Goal: Task Accomplishment & Management: Manage account settings

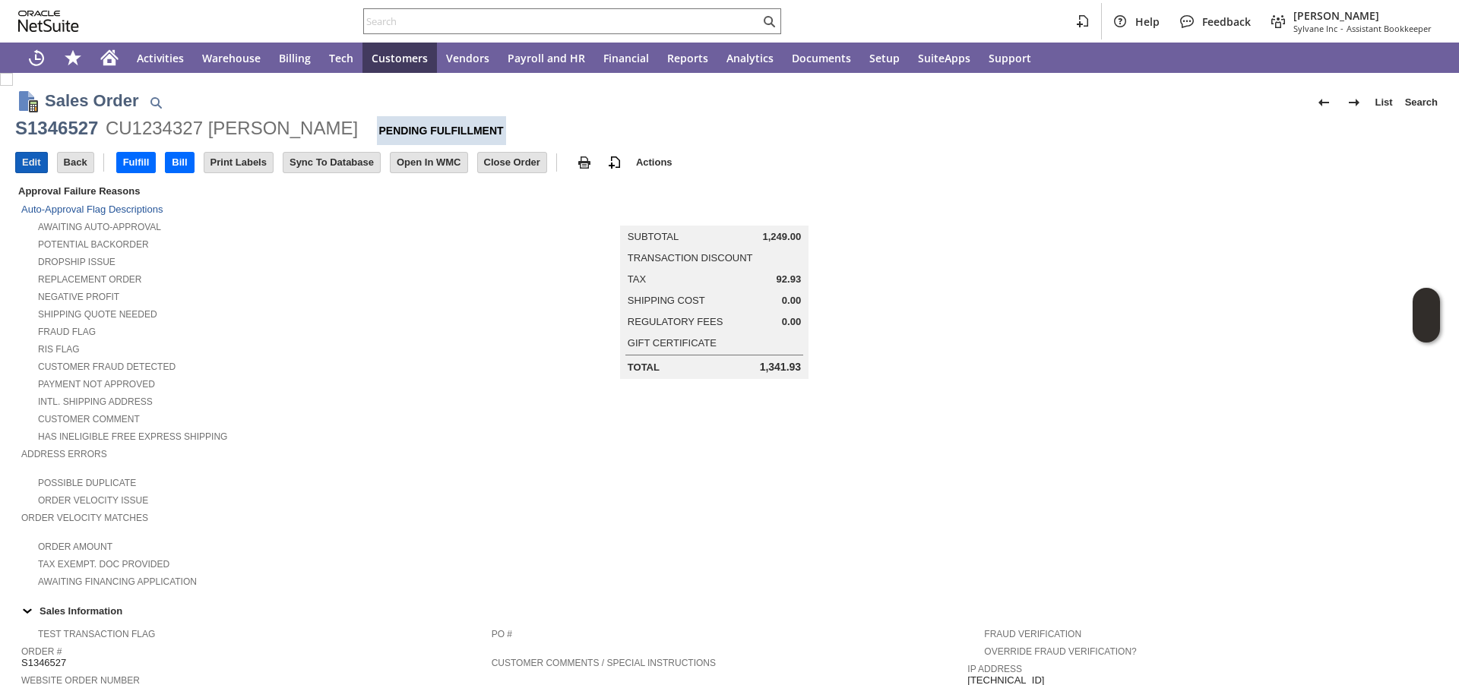
click at [38, 163] on input "Edit" at bounding box center [31, 163] width 31 height 20
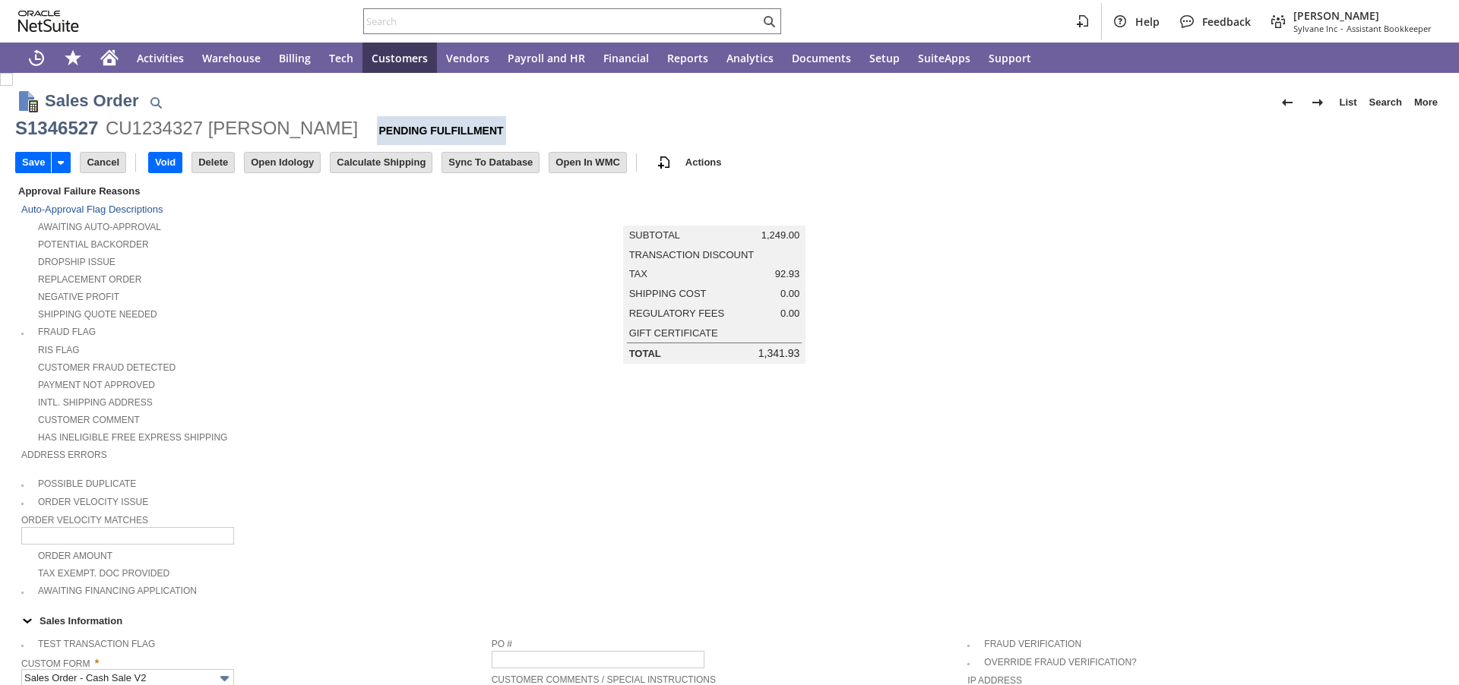
type input "Add"
type input "Copy Previous"
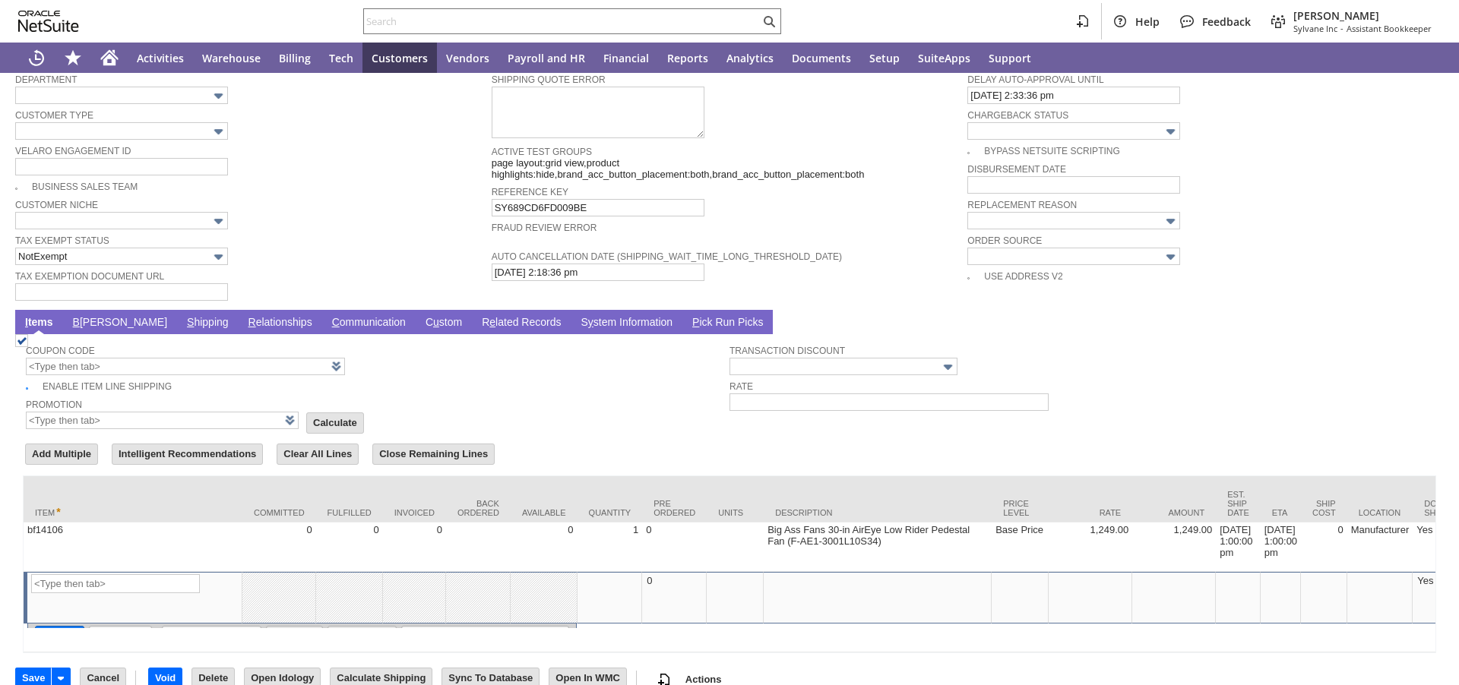
type input "Intelligent Recommendations ⁰"
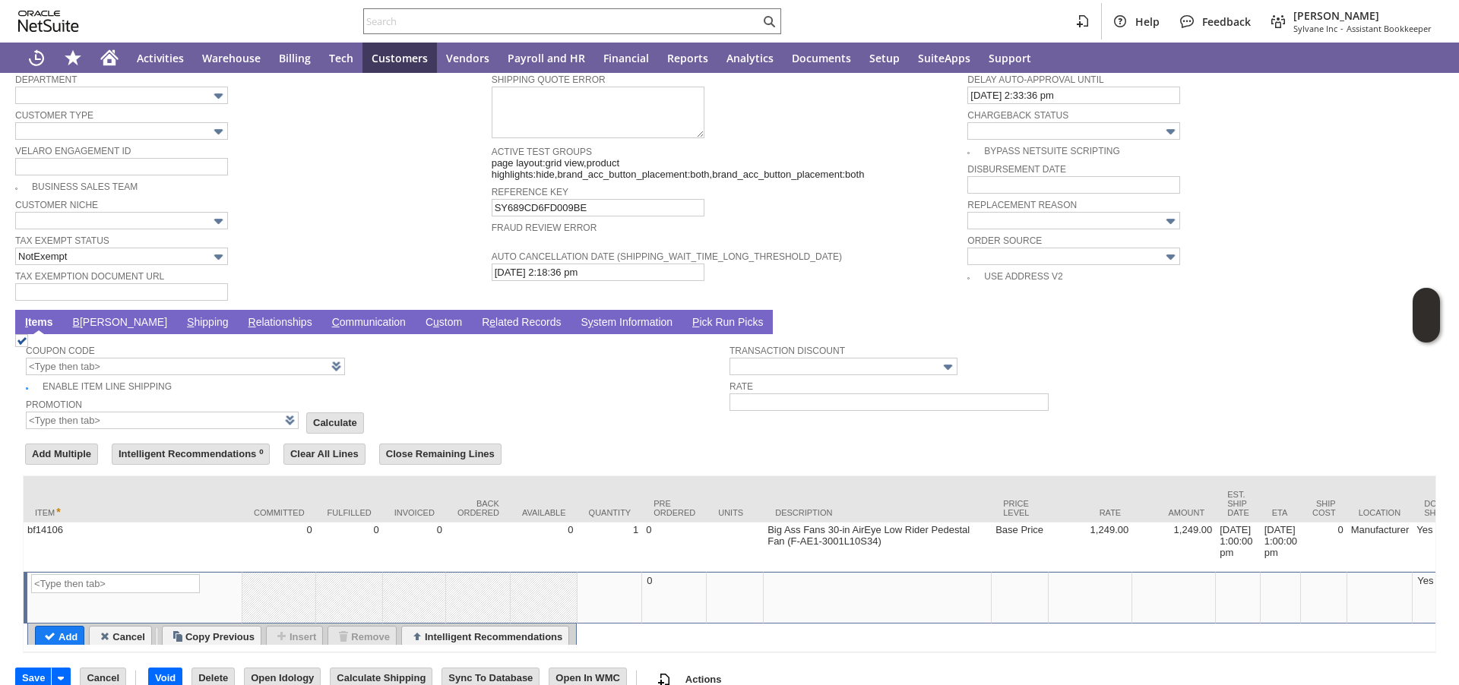
scroll to position [1016, 0]
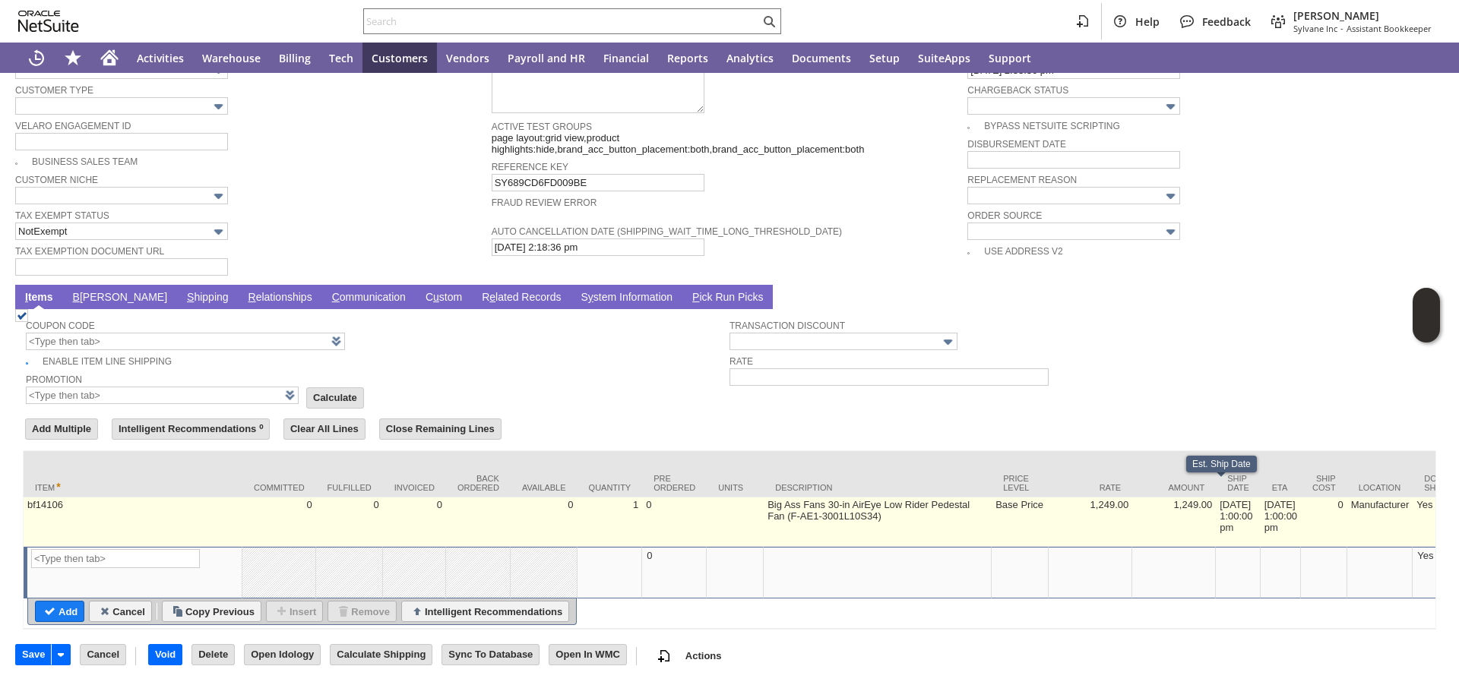
click at [1216, 502] on td "[DATE] 1:00:00 pm" at bounding box center [1238, 522] width 45 height 49
type input "[DATE] 1:00:00 pm"
type input "OK"
type input "Make Copy"
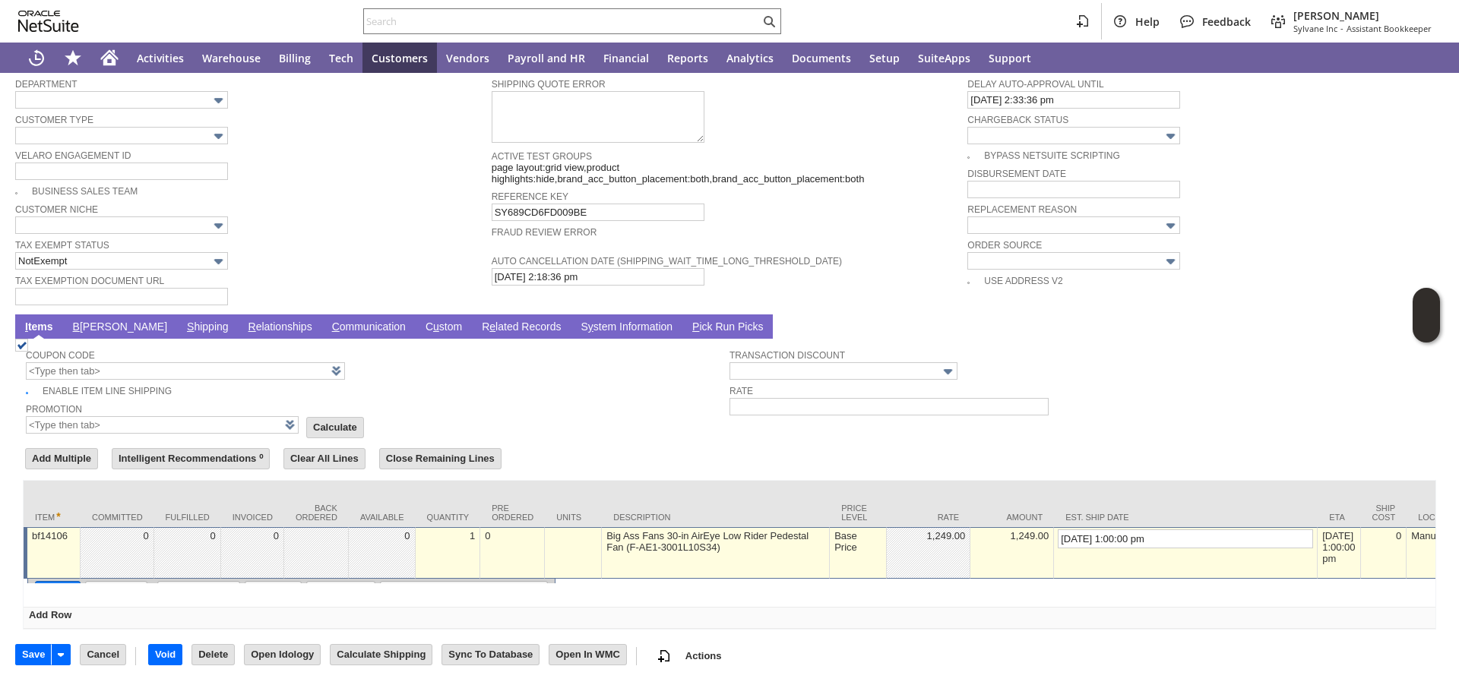
scroll to position [983, 0]
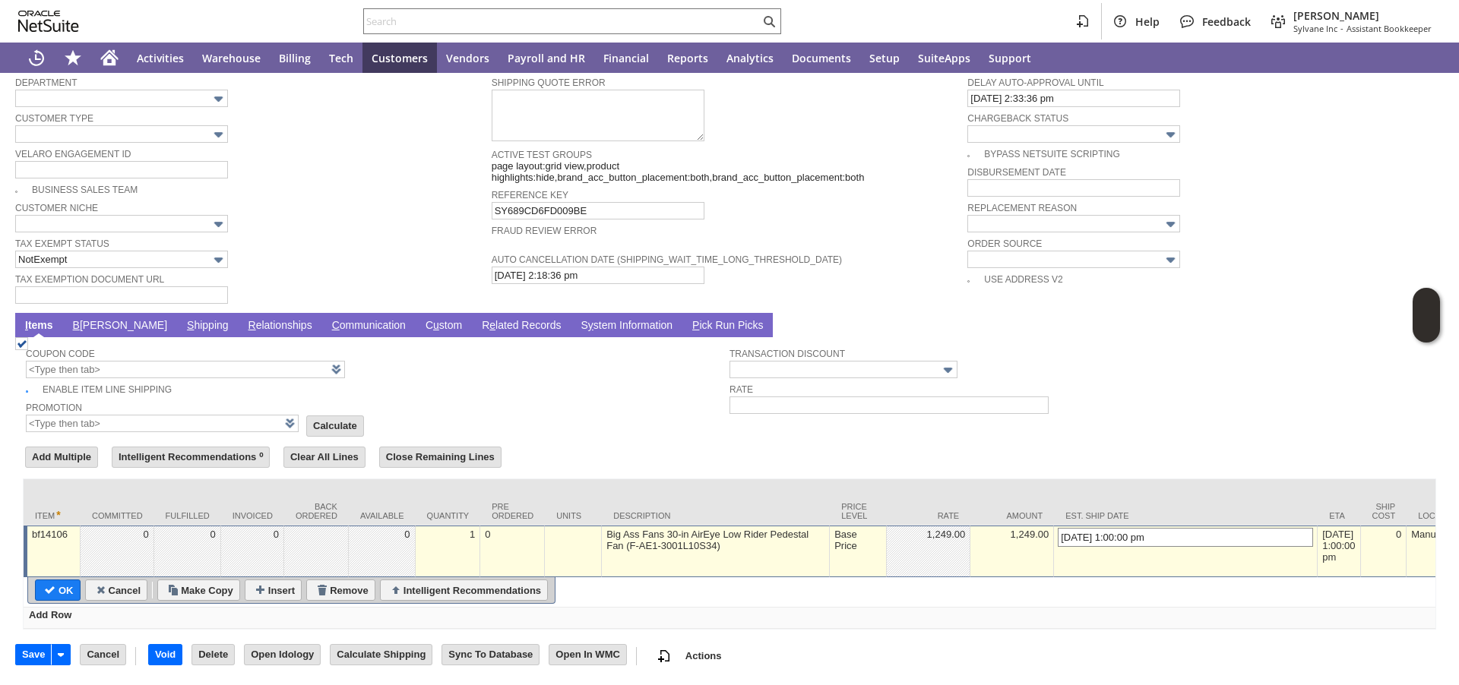
click at [1058, 528] on input "[DATE] 1:00:00 pm" at bounding box center [1185, 537] width 255 height 19
type input "[DATE] 1:00:00 pm"
type input "Add"
type input "Copy Previous"
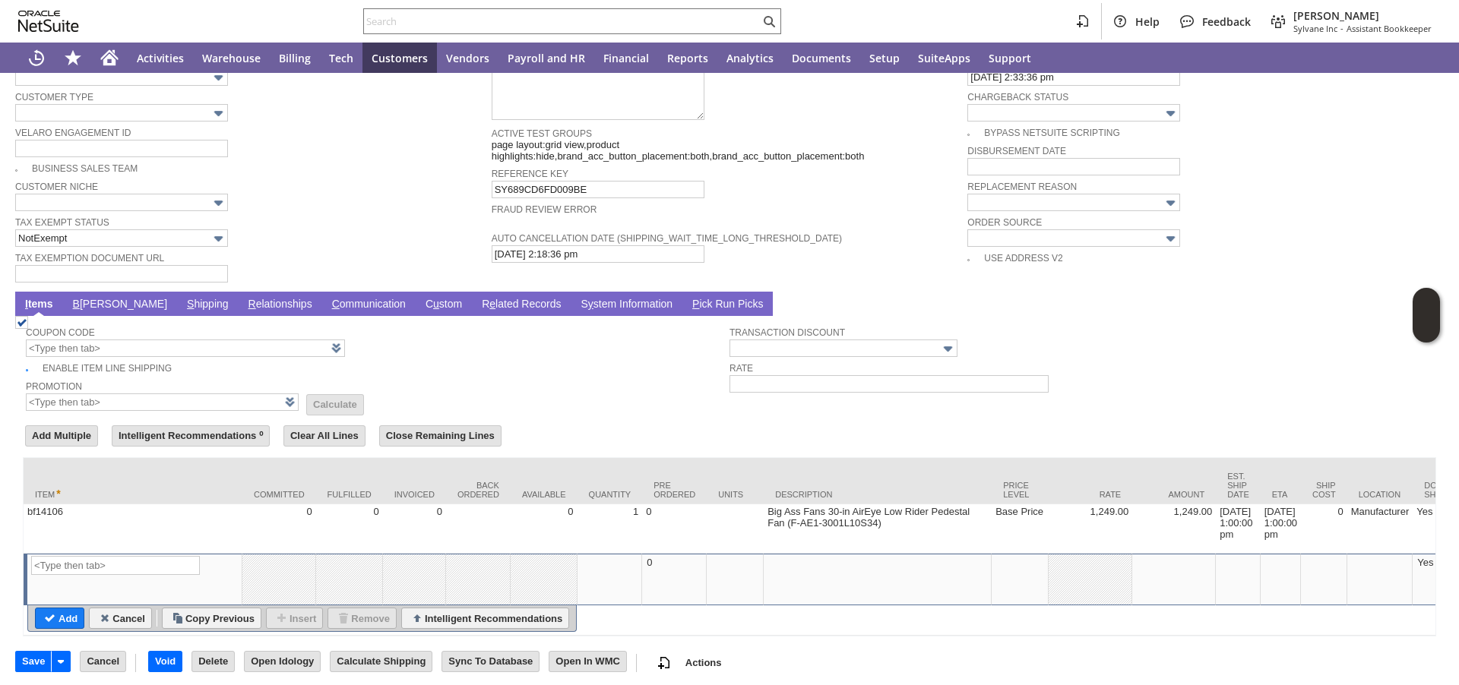
click at [183, 309] on link "S hipping" at bounding box center [207, 305] width 49 height 14
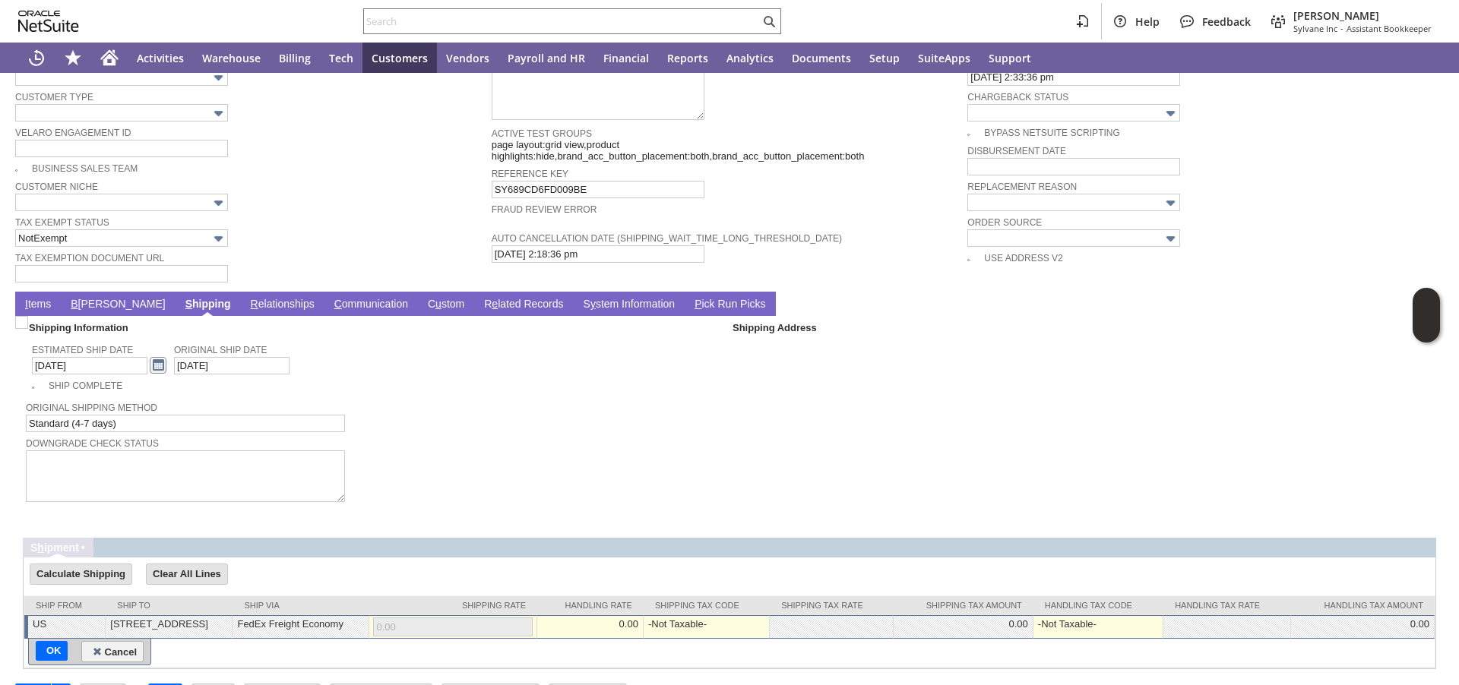
click at [150, 367] on link at bounding box center [158, 365] width 17 height 17
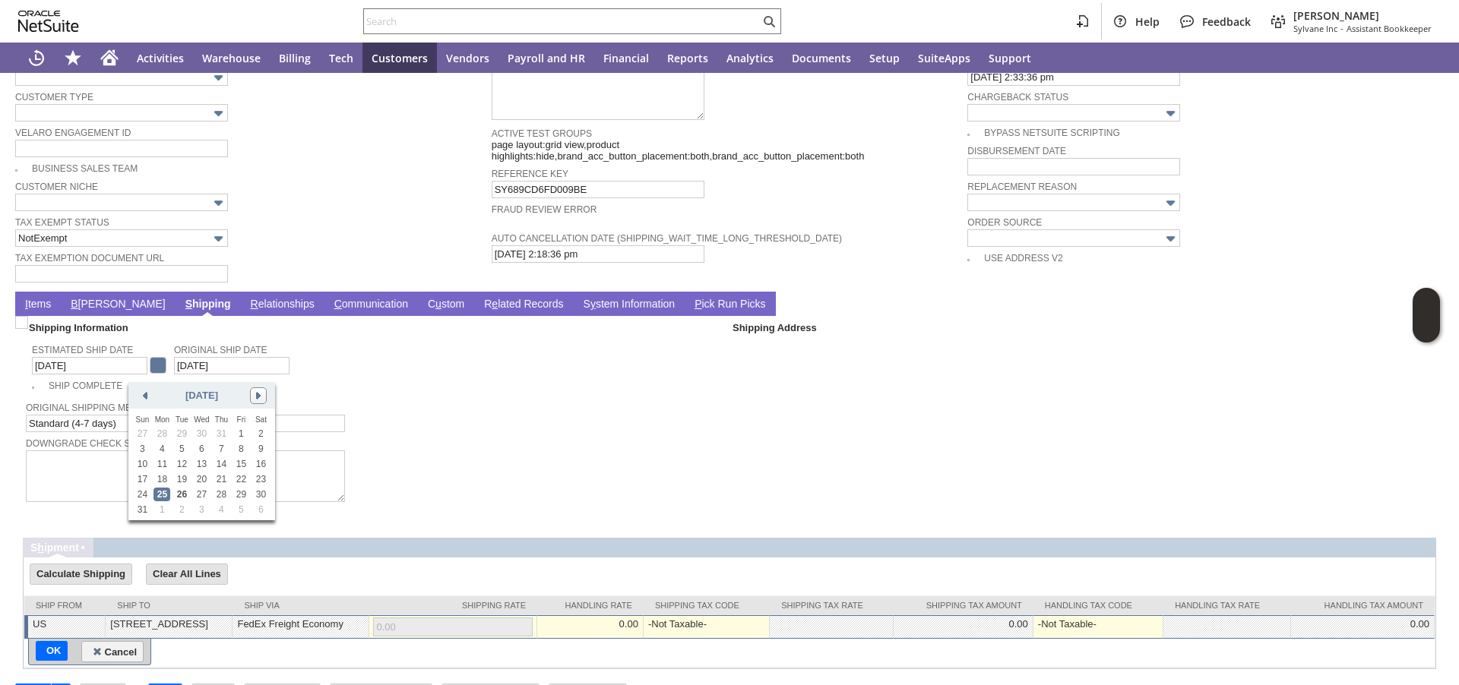
click at [260, 394] on link at bounding box center [258, 396] width 17 height 17
click at [221, 450] on link "11" at bounding box center [221, 449] width 17 height 14
type input "[DATE]"
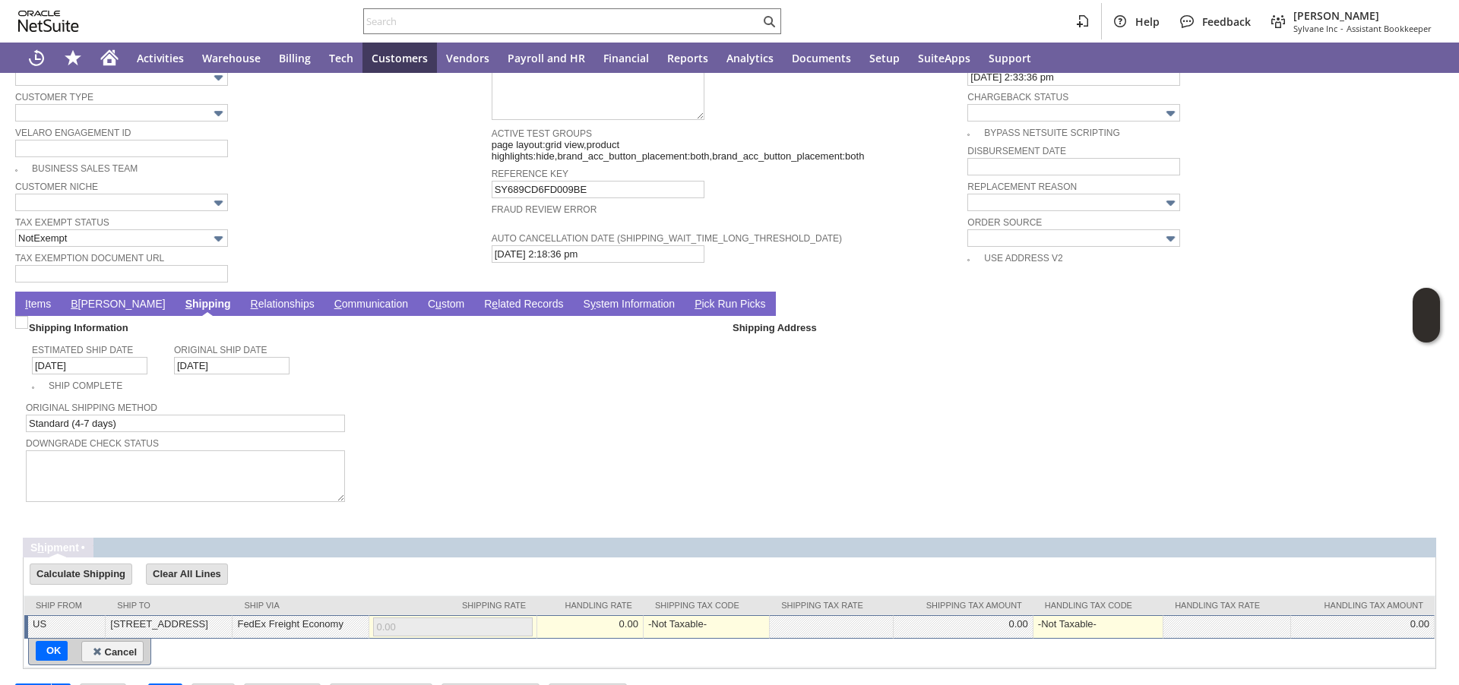
click at [417, 451] on span "Downgrade Check Status" at bounding box center [374, 442] width 696 height 17
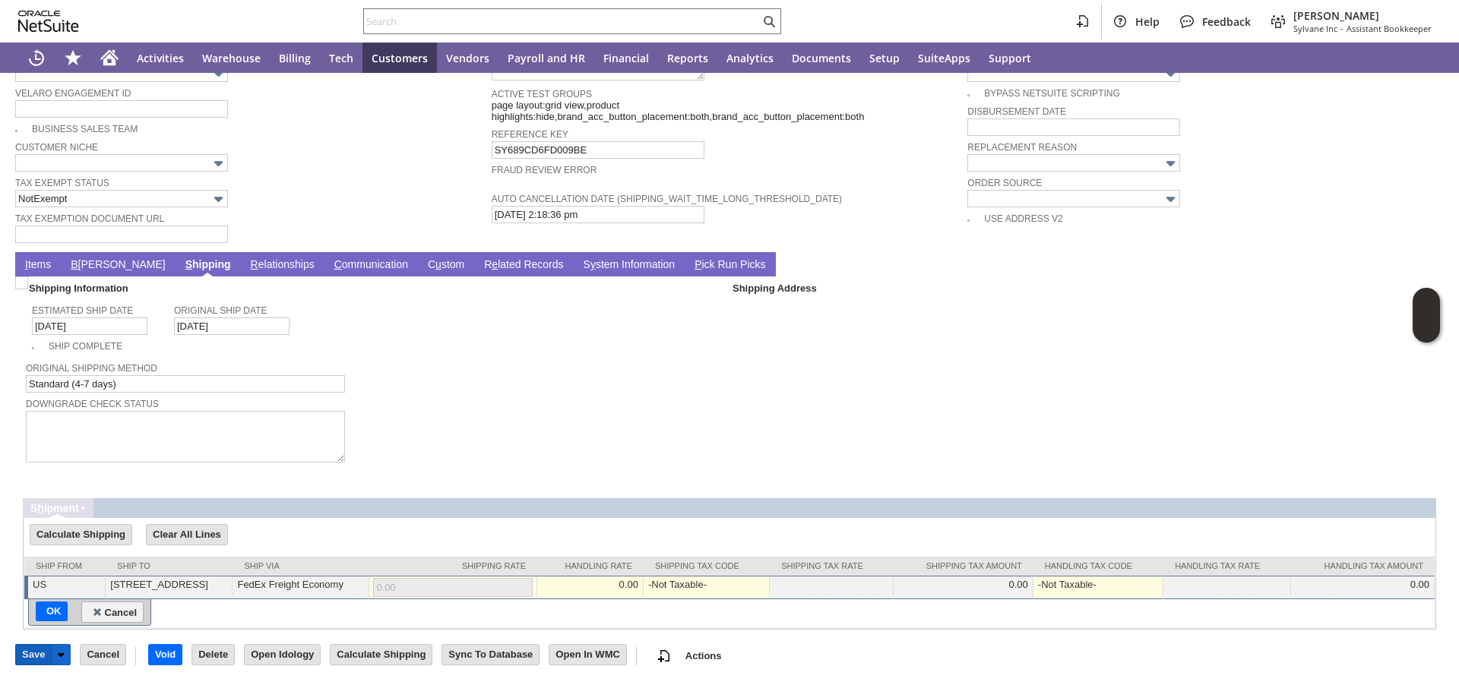
click at [29, 659] on input "Save" at bounding box center [33, 655] width 35 height 20
